Goal: Transaction & Acquisition: Purchase product/service

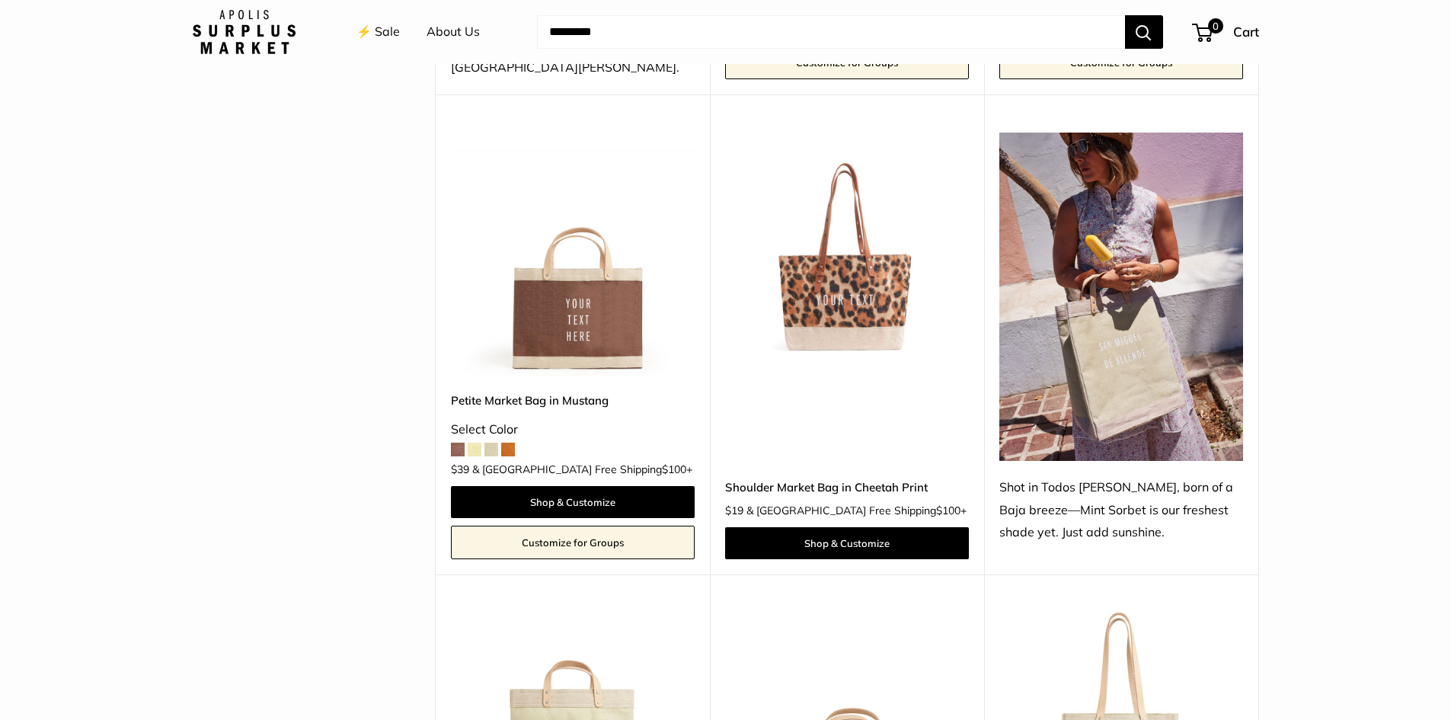
scroll to position [622, 0]
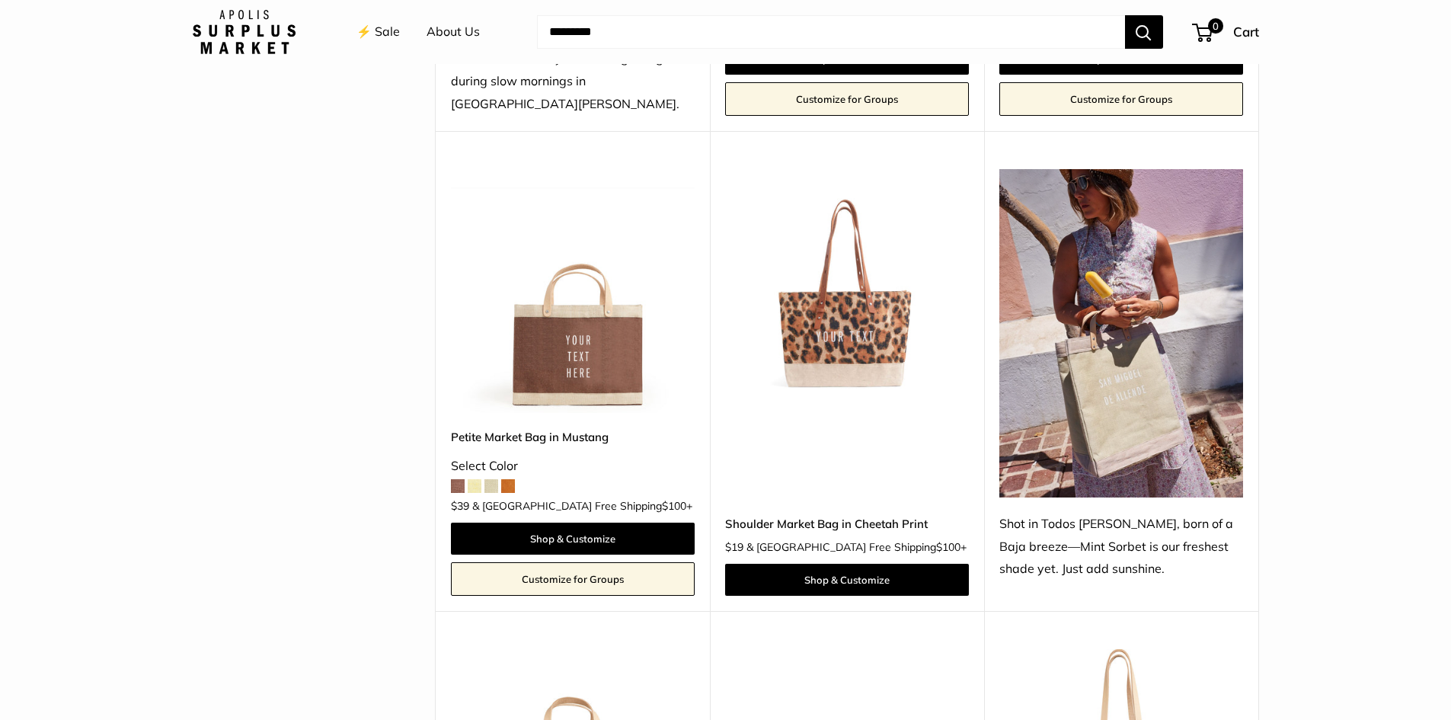
click at [468, 479] on span at bounding box center [475, 486] width 14 height 14
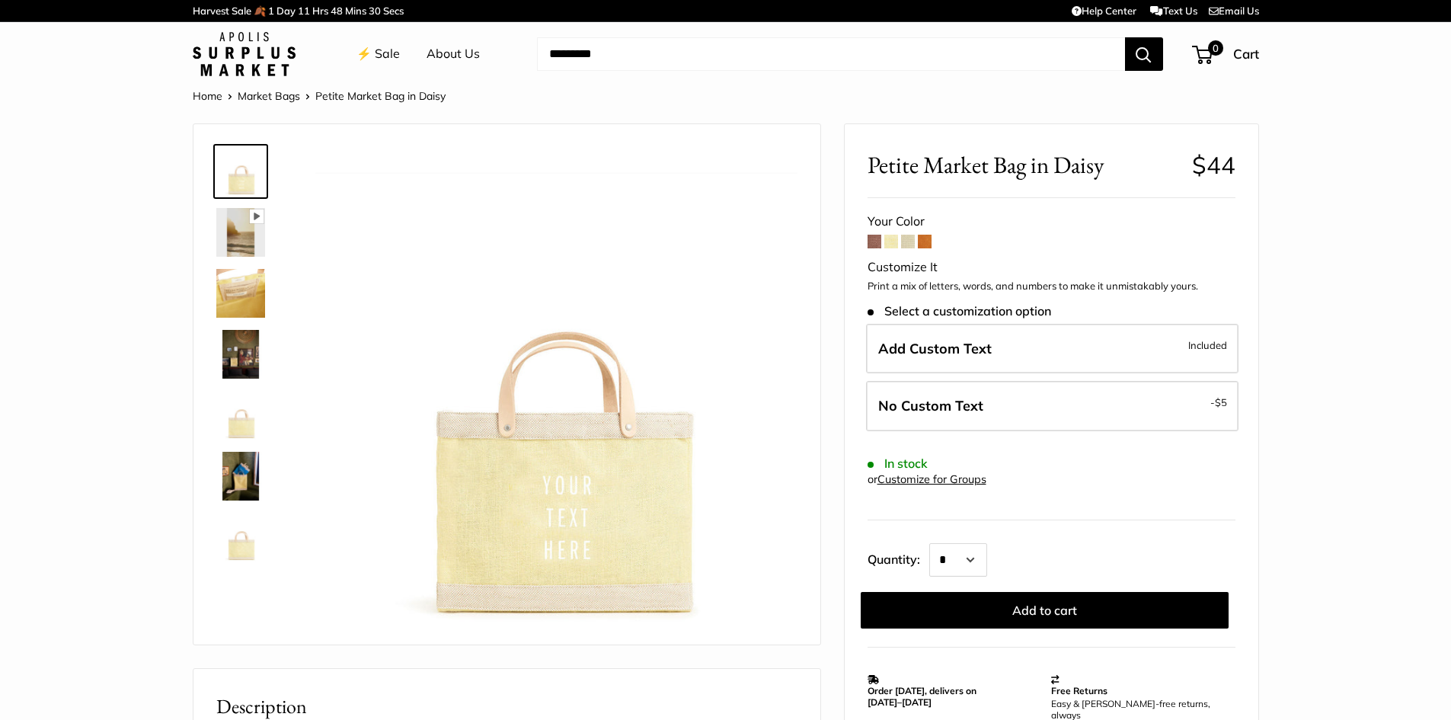
click at [247, 248] on img at bounding box center [240, 232] width 49 height 49
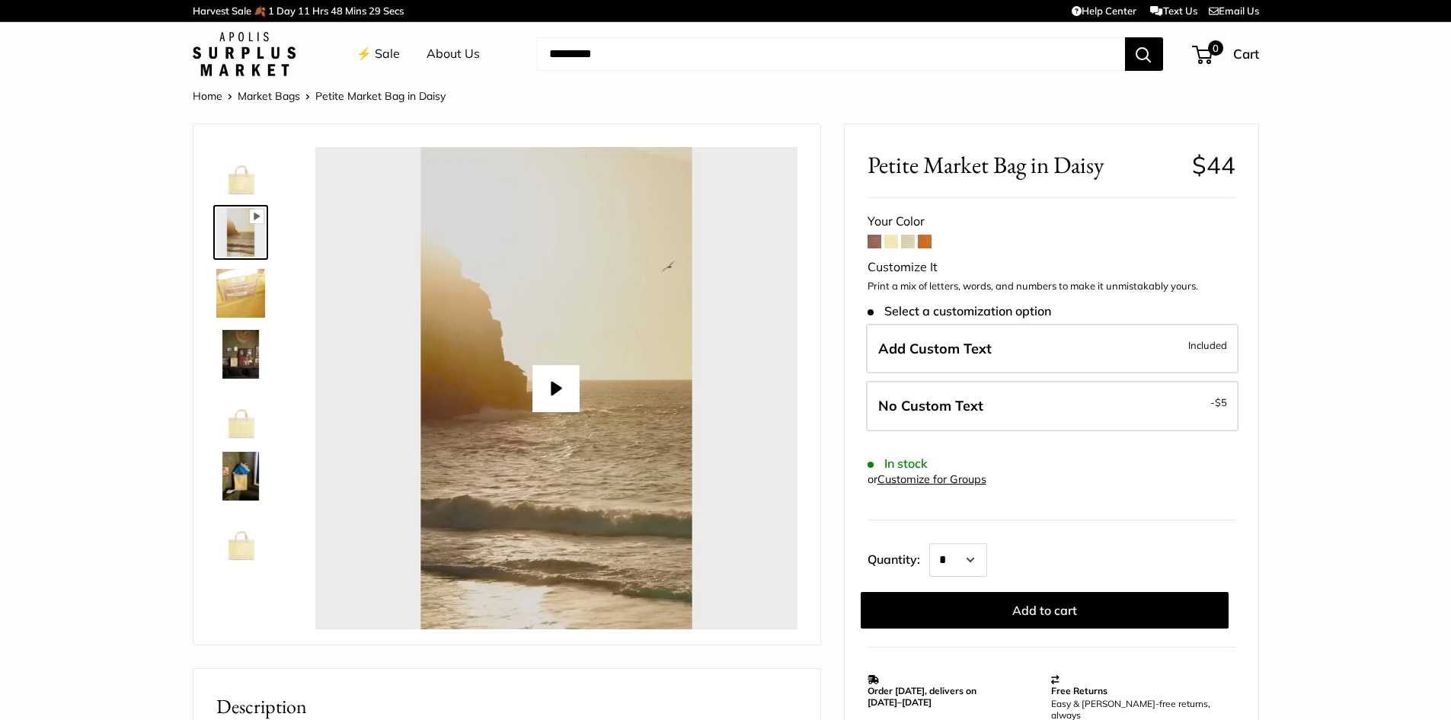
click at [254, 290] on img at bounding box center [240, 293] width 49 height 49
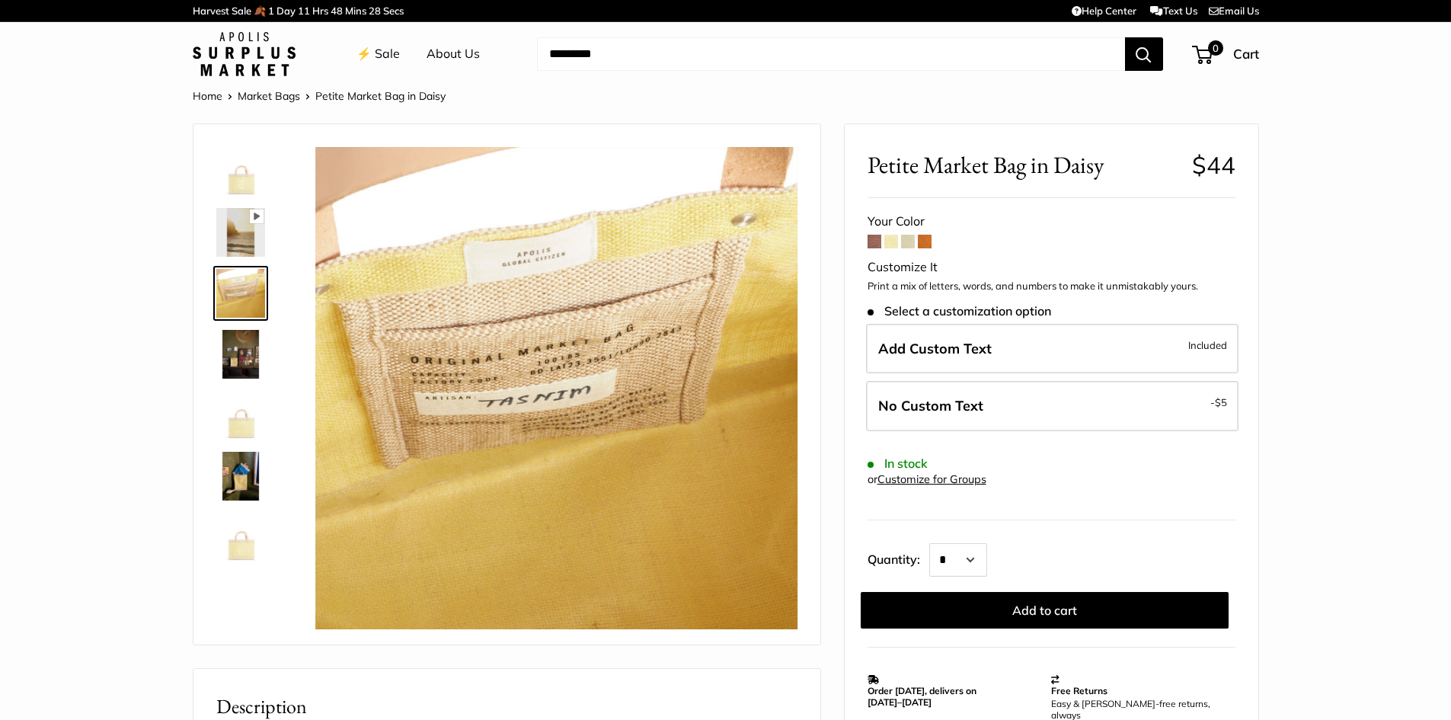
type input "*****"
click at [254, 337] on img at bounding box center [240, 354] width 49 height 49
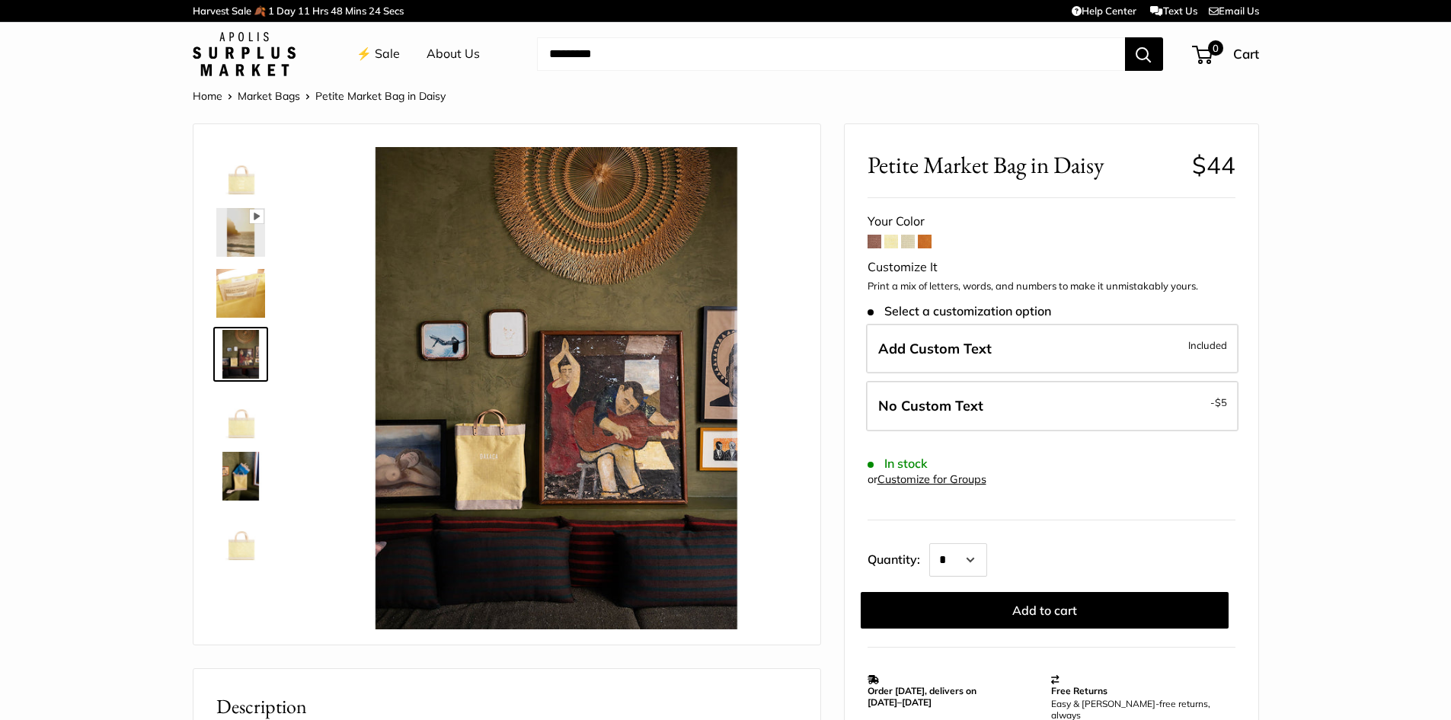
click at [257, 414] on img at bounding box center [240, 415] width 49 height 49
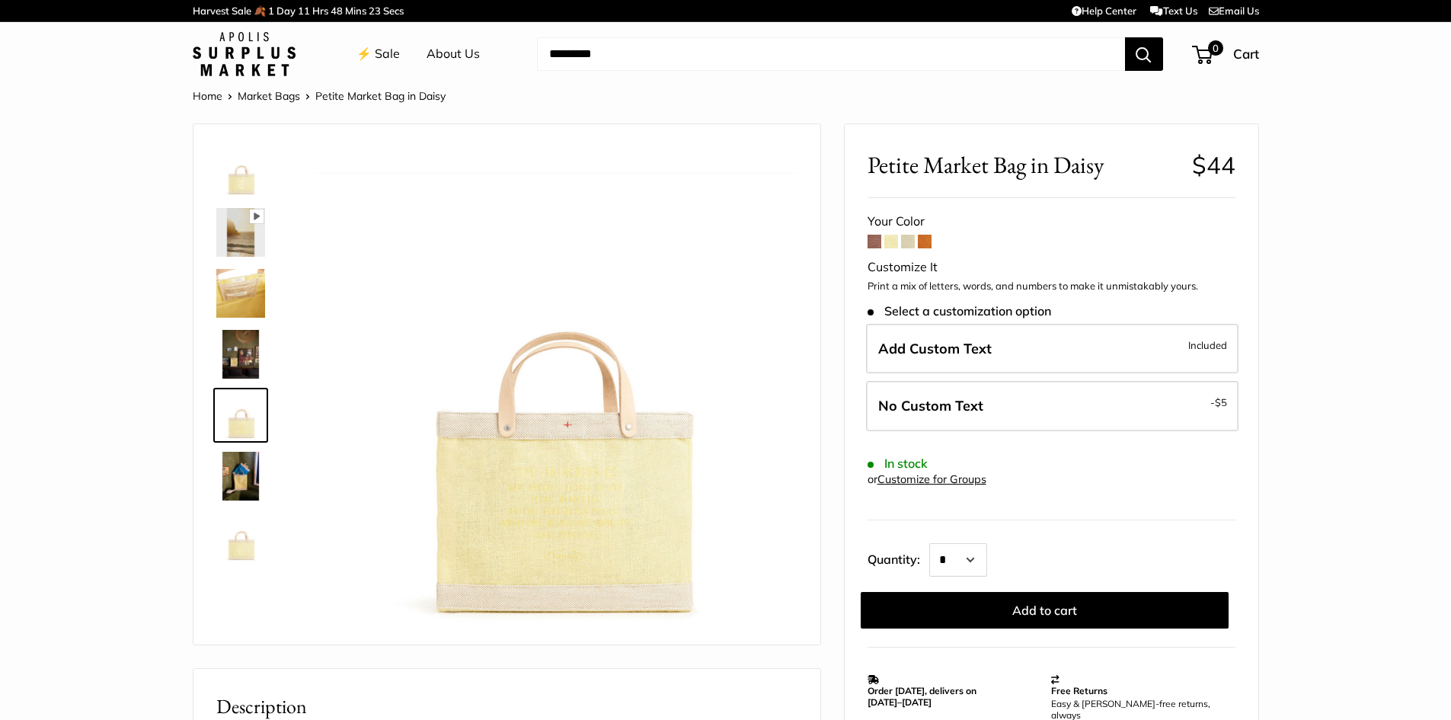
click at [251, 458] on img at bounding box center [240, 476] width 49 height 49
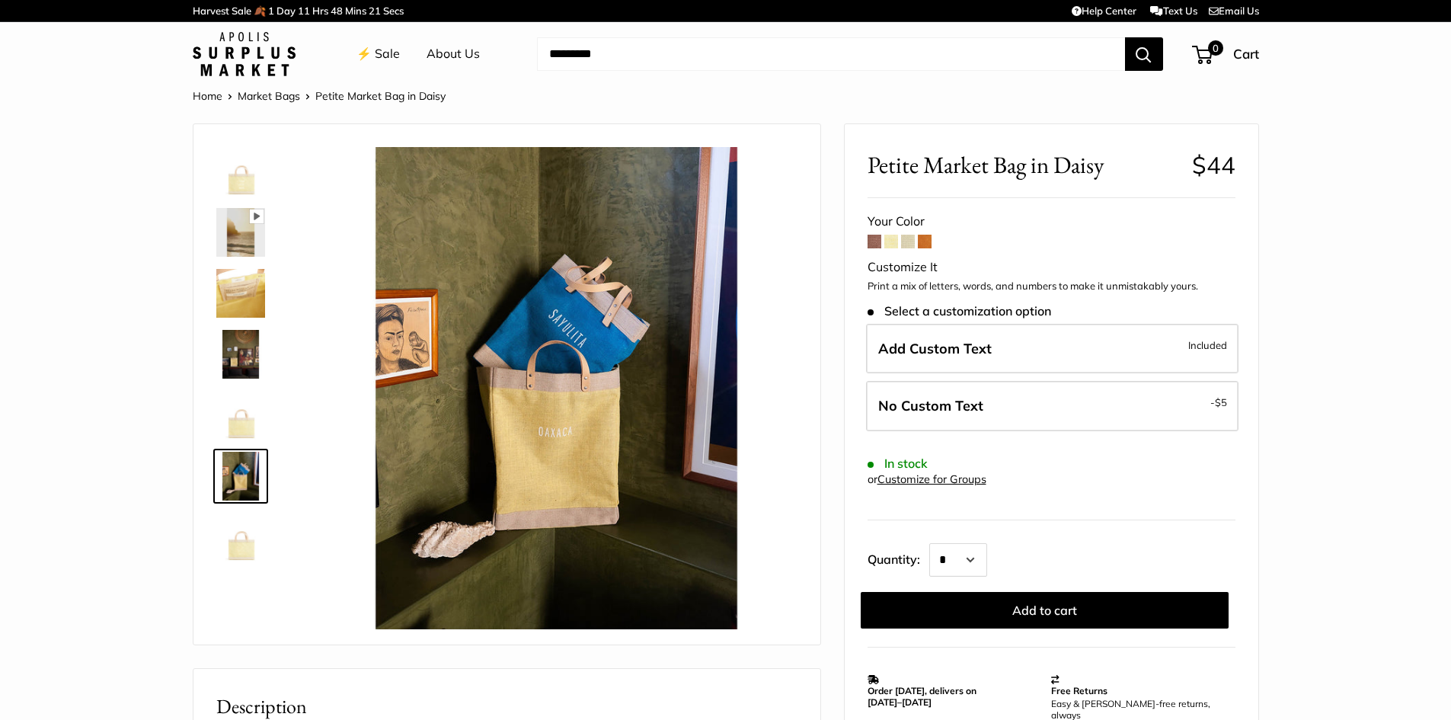
click at [251, 525] on img at bounding box center [240, 537] width 49 height 49
